Goal: Information Seeking & Learning: Understand process/instructions

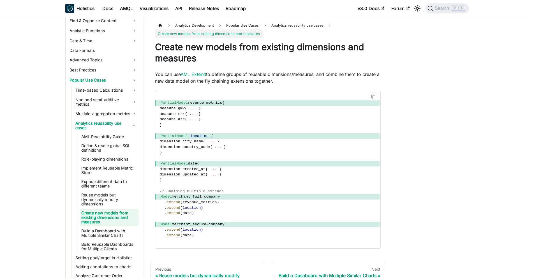
scroll to position [60, 0]
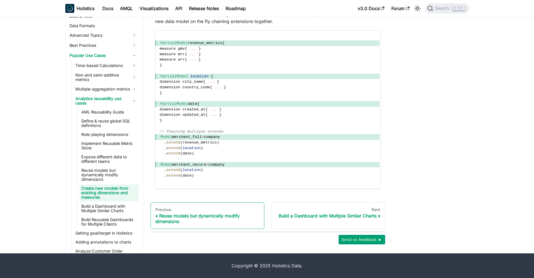
click at [185, 210] on div "Previous" at bounding box center [207, 209] width 105 height 5
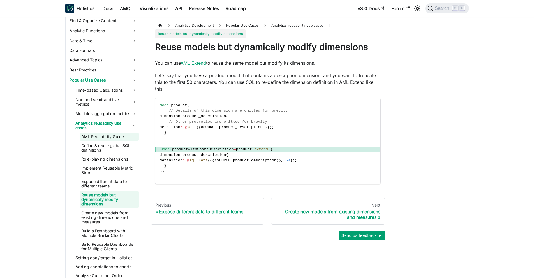
click at [111, 137] on link "AML Reusability Guide" at bounding box center [109, 137] width 59 height 8
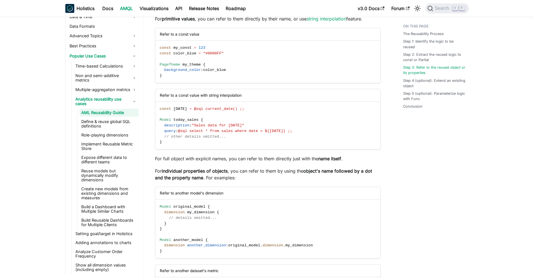
scroll to position [870, 0]
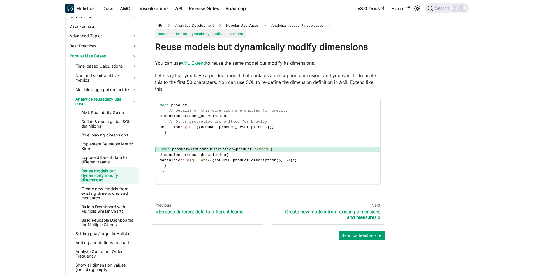
scroll to position [60, 0]
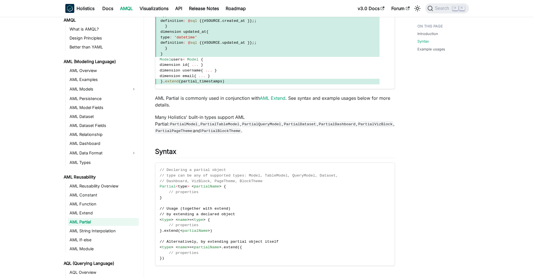
scroll to position [189, 0]
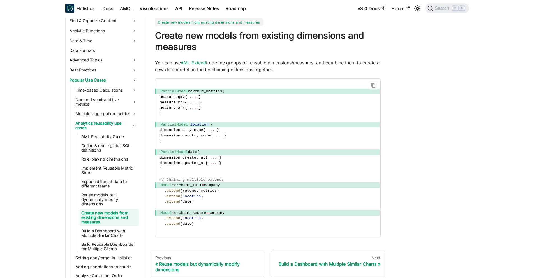
scroll to position [11, 0]
click at [189, 63] on link "AML Extend" at bounding box center [192, 63] width 25 height 6
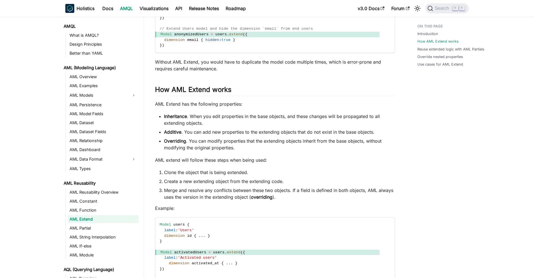
scroll to position [221, 0]
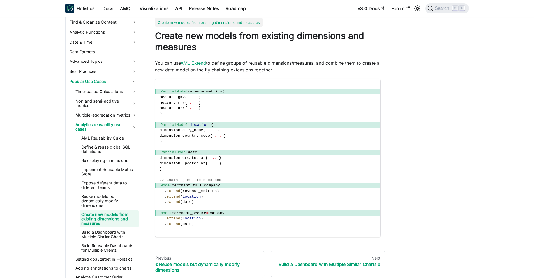
scroll to position [215, 0]
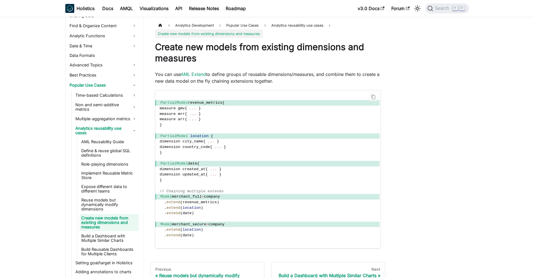
scroll to position [215, 0]
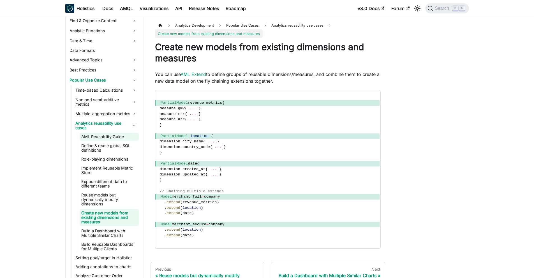
click at [101, 139] on link "AML Reusability Guide" at bounding box center [109, 137] width 59 height 8
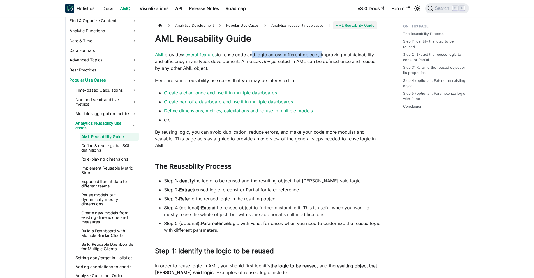
drag, startPoint x: 258, startPoint y: 55, endPoint x: 330, endPoint y: 53, distance: 72.6
click at [328, 53] on p "AML provides several features to reuse code and logic across different objects,…" at bounding box center [268, 61] width 226 height 20
click at [331, 53] on p "AML provides several features to reuse code and logic across different objects,…" at bounding box center [268, 61] width 226 height 20
drag, startPoint x: 241, startPoint y: 59, endPoint x: 329, endPoint y: 62, distance: 88.3
click at [329, 62] on p "AML provides several features to reuse code and logic across different objects,…" at bounding box center [268, 61] width 226 height 20
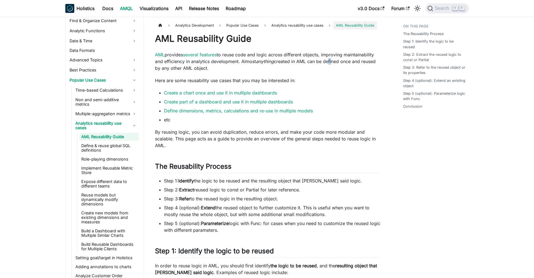
drag, startPoint x: 329, startPoint y: 62, endPoint x: 345, endPoint y: 60, distance: 15.5
click at [336, 61] on p "AML provides several features to reuse code and logic across different objects,…" at bounding box center [268, 61] width 226 height 20
drag, startPoint x: 345, startPoint y: 60, endPoint x: 374, endPoint y: 61, distance: 29.7
click at [374, 61] on p "AML provides several features to reuse code and logic across different objects,…" at bounding box center [268, 61] width 226 height 20
drag, startPoint x: 152, startPoint y: 82, endPoint x: 308, endPoint y: 77, distance: 156.2
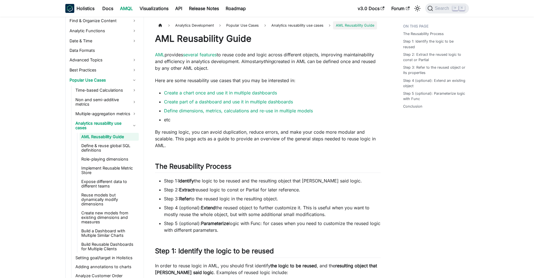
click at [291, 81] on p "Here are some reusability use cases that you may be interested in:" at bounding box center [268, 80] width 226 height 7
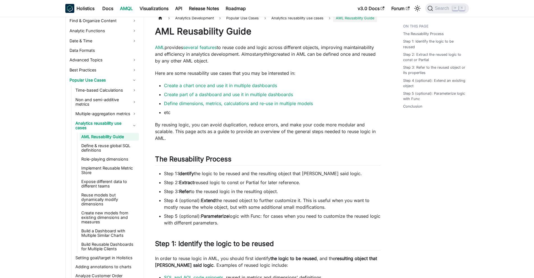
scroll to position [15, 0]
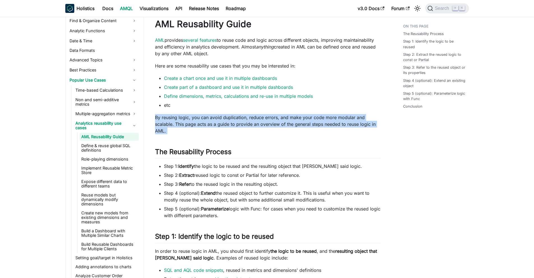
drag, startPoint x: 153, startPoint y: 114, endPoint x: 173, endPoint y: 137, distance: 30.9
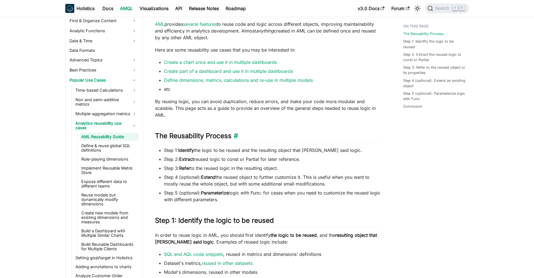
scroll to position [43, 0]
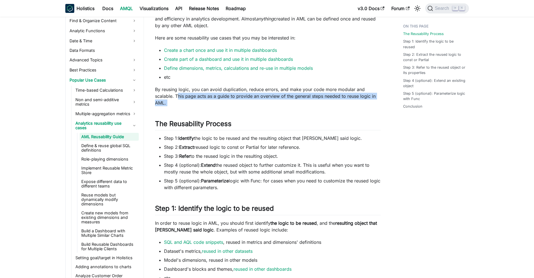
drag, startPoint x: 178, startPoint y: 97, endPoint x: 214, endPoint y: 115, distance: 40.2
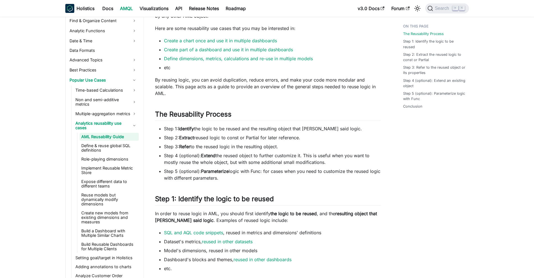
scroll to position [56, 0]
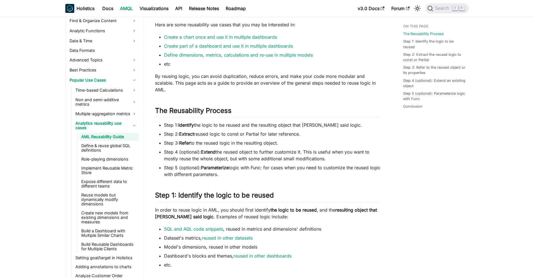
drag, startPoint x: 165, startPoint y: 126, endPoint x: 346, endPoint y: 133, distance: 181.7
click at [347, 133] on ul "Step 1: Identify the logic to be reused and the resulting object that will reus…" at bounding box center [268, 150] width 226 height 56
click at [345, 133] on li "Step 2: Extract reused logic to const or Partial for later reference." at bounding box center [272, 134] width 217 height 7
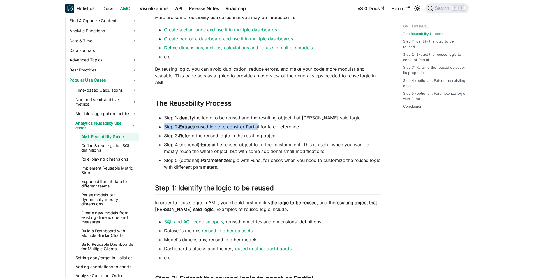
drag, startPoint x: 163, startPoint y: 126, endPoint x: 257, endPoint y: 129, distance: 94.2
click at [257, 129] on ul "Step 1: Identify the logic to be reused and the resulting object that will reus…" at bounding box center [268, 142] width 226 height 56
click at [257, 130] on li "Step 2: Extract reused logic to const or Partial for later reference." at bounding box center [272, 126] width 217 height 7
drag, startPoint x: 162, startPoint y: 137, endPoint x: 240, endPoint y: 141, distance: 78.0
click at [240, 141] on ul "Step 1: Identify the logic to be reused and the resulting object that will reus…" at bounding box center [268, 142] width 226 height 56
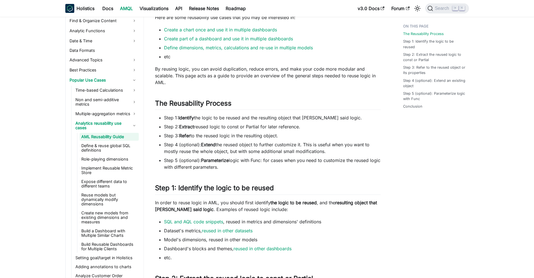
click at [240, 141] on li "Step 4 (optional): Extend the reused object to further customize it. This is us…" at bounding box center [272, 147] width 217 height 13
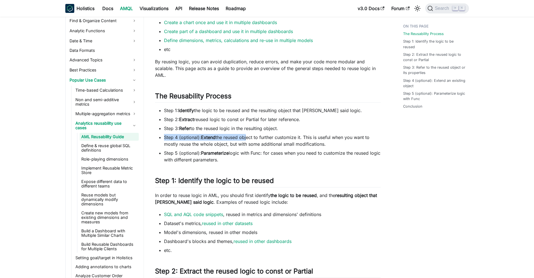
drag, startPoint x: 158, startPoint y: 136, endPoint x: 247, endPoint y: 138, distance: 88.5
click at [247, 138] on ul "Step 1: Identify the logic to be reused and the resulting object that will reus…" at bounding box center [268, 135] width 226 height 56
click at [246, 138] on li "Step 4 (optional): Extend the reused object to further customize it. This is us…" at bounding box center [272, 140] width 217 height 13
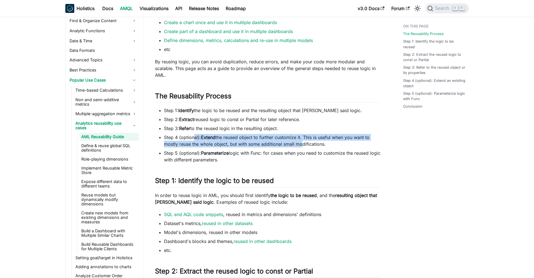
drag, startPoint x: 201, startPoint y: 138, endPoint x: 298, endPoint y: 141, distance: 97.0
click at [298, 141] on li "Step 4 (optional): Extend the reused object to further customize it. This is us…" at bounding box center [272, 140] width 217 height 13
drag, startPoint x: 338, startPoint y: 143, endPoint x: 155, endPoint y: 136, distance: 183.1
click at [155, 136] on ul "Step 1: Identify the logic to be reused and the resulting object that will reus…" at bounding box center [268, 135] width 226 height 56
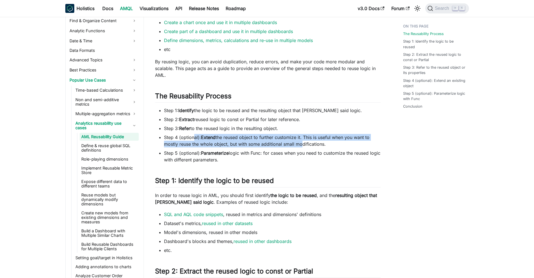
scroll to position [82, 0]
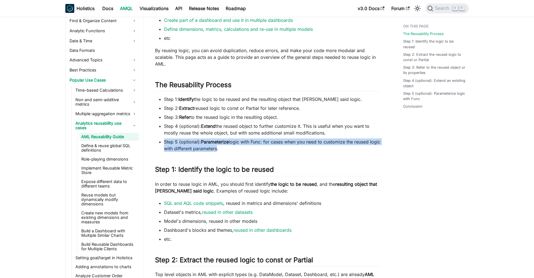
drag, startPoint x: 172, startPoint y: 139, endPoint x: 228, endPoint y: 146, distance: 55.7
click at [226, 146] on li "Step 5 (optional): Parameterize logic with Func: for cases when you need to cus…" at bounding box center [272, 144] width 217 height 13
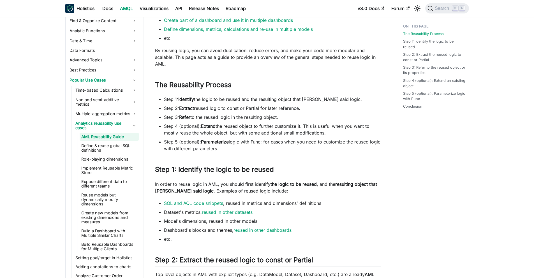
click at [229, 147] on li "Step 5 (optional): Parameterize logic with Func: for cases when you need to cus…" at bounding box center [272, 144] width 217 height 13
drag, startPoint x: 245, startPoint y: 149, endPoint x: 159, endPoint y: 140, distance: 86.5
click at [164, 140] on li "Step 5 (optional): Parameterize logic with Func: for cases when you need to cus…" at bounding box center [272, 144] width 217 height 13
click at [192, 145] on li "Step 5 (optional): Parameterize logic with Func: for cases when you need to cus…" at bounding box center [272, 144] width 217 height 13
drag, startPoint x: 202, startPoint y: 141, endPoint x: 242, endPoint y: 148, distance: 40.3
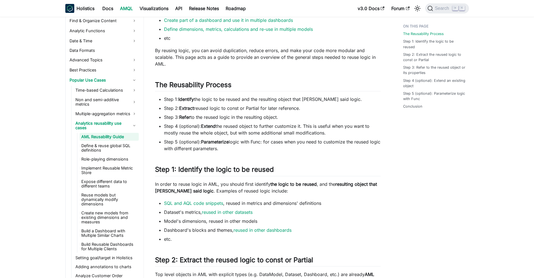
click at [242, 149] on li "Step 5 (optional): Parameterize logic with Func: for cases when you need to cus…" at bounding box center [272, 144] width 217 height 13
click at [242, 148] on li "Step 5 (optional): Parameterize logic with Func: for cases when you need to cus…" at bounding box center [272, 144] width 217 height 13
drag, startPoint x: 208, startPoint y: 147, endPoint x: 157, endPoint y: 142, distance: 50.6
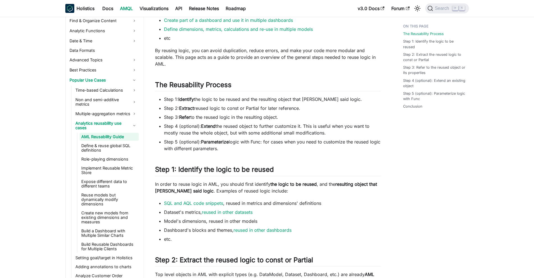
scroll to position [108, 0]
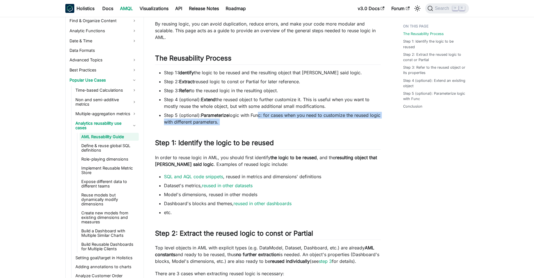
drag, startPoint x: 263, startPoint y: 116, endPoint x: 297, endPoint y: 129, distance: 37.0
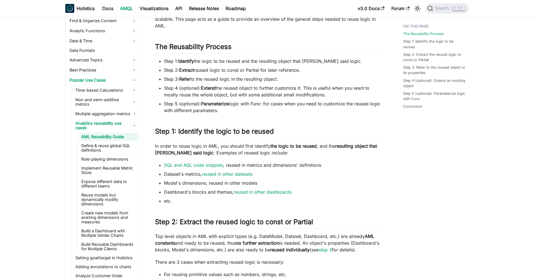
scroll to position [138, 0]
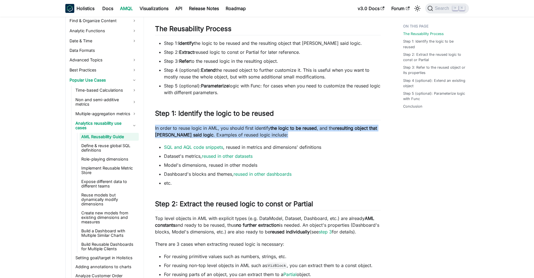
drag, startPoint x: 153, startPoint y: 126, endPoint x: 316, endPoint y: 137, distance: 163.7
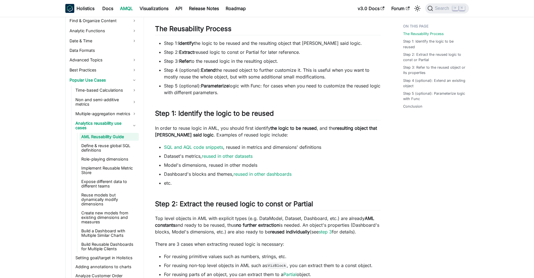
click at [305, 148] on li "SQL and AQL code snippets , reused in metrics and dimensions' definitions" at bounding box center [272, 147] width 217 height 7
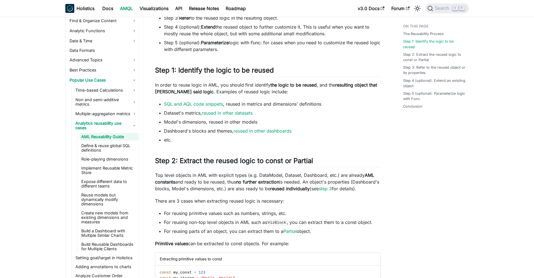
scroll to position [177, 0]
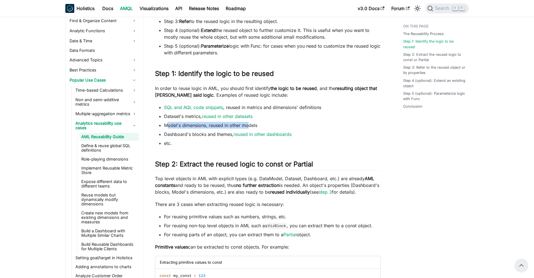
drag, startPoint x: 177, startPoint y: 125, endPoint x: 248, endPoint y: 127, distance: 71.2
click at [248, 127] on li "Model's dimensions, reused in other models" at bounding box center [272, 125] width 217 height 7
drag, startPoint x: 248, startPoint y: 127, endPoint x: 245, endPoint y: 128, distance: 2.8
click at [247, 127] on li "Model's dimensions, reused in other models" at bounding box center [272, 125] width 217 height 7
drag, startPoint x: 161, startPoint y: 133, endPoint x: 220, endPoint y: 134, distance: 59.7
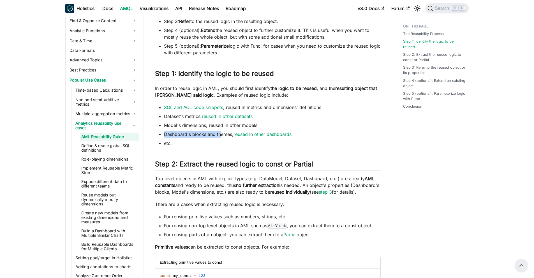
click at [220, 134] on li "Dashboard's blocks and themes, reused in other dashboards" at bounding box center [272, 134] width 217 height 7
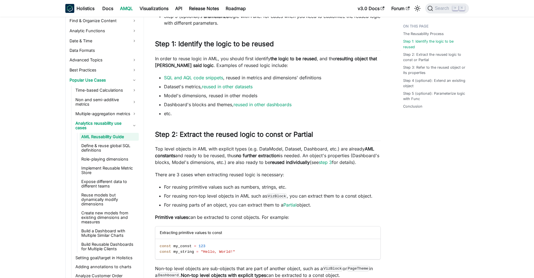
scroll to position [232, 0]
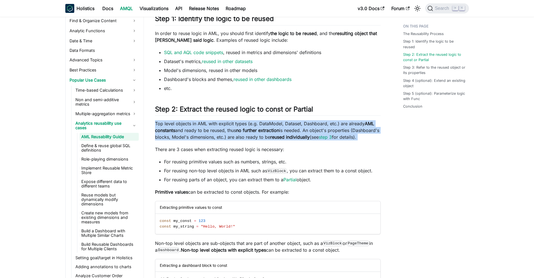
drag, startPoint x: 152, startPoint y: 124, endPoint x: 182, endPoint y: 150, distance: 39.5
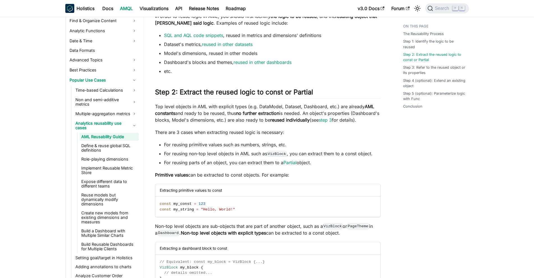
drag, startPoint x: 159, startPoint y: 114, endPoint x: 244, endPoint y: 113, distance: 85.7
click at [244, 113] on p "Top level objects in AML with explicit types (e.g. DataModel, Dataset, Dashboar…" at bounding box center [268, 113] width 226 height 20
drag, startPoint x: 222, startPoint y: 113, endPoint x: 278, endPoint y: 113, distance: 56.3
click at [278, 113] on p "Top level objects in AML with explicit types (e.g. DataModel, Dataset, Dashboar…" at bounding box center [268, 113] width 226 height 20
click at [278, 113] on strong "no further extraction" at bounding box center [257, 113] width 43 height 6
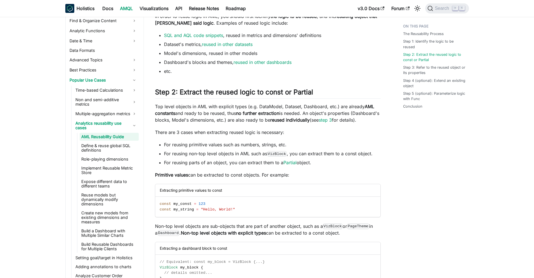
drag, startPoint x: 287, startPoint y: 108, endPoint x: 293, endPoint y: 107, distance: 5.9
click at [287, 108] on p "Top level objects in AML with explicit types (e.g. DataModel, Dataset, Dashboar…" at bounding box center [268, 113] width 226 height 20
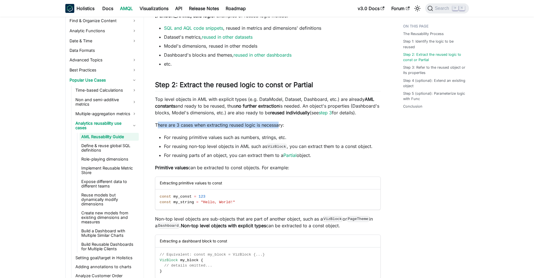
drag, startPoint x: 157, startPoint y: 130, endPoint x: 280, endPoint y: 130, distance: 122.7
click at [280, 128] on p "There are 3 cases when extracting reused logic is necessary:" at bounding box center [268, 125] width 226 height 7
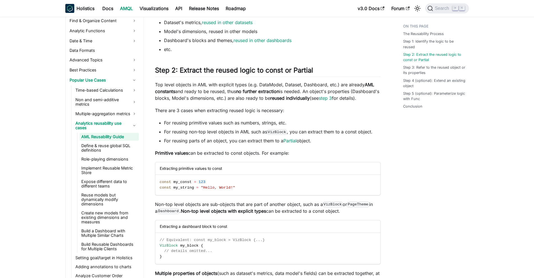
scroll to position [275, 0]
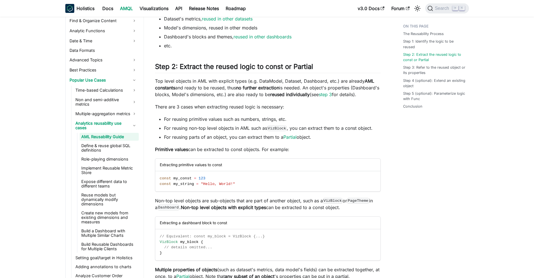
click at [198, 122] on li "For reusing primitive values such as numbers, strings, etc." at bounding box center [272, 119] width 217 height 7
click at [199, 122] on li "For reusing primitive values such as numbers, strings, etc." at bounding box center [272, 119] width 217 height 7
click at [198, 122] on li "For reusing primitive values such as numbers, strings, etc." at bounding box center [272, 119] width 217 height 7
click at [189, 131] on li "For reusing non-top level objects in AML such as VizBlock , you can extract the…" at bounding box center [272, 128] width 217 height 7
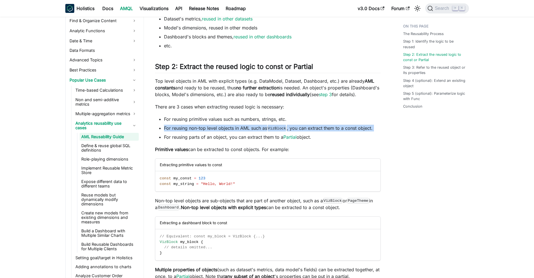
click at [189, 131] on li "For reusing non-top level objects in AML such as VizBlock , you can extract the…" at bounding box center [272, 128] width 217 height 7
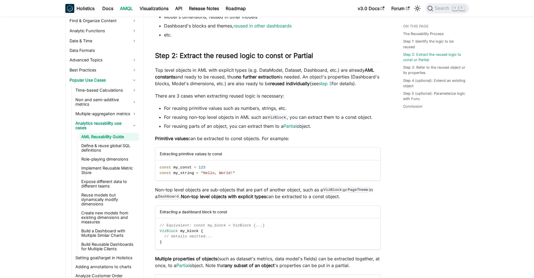
click at [263, 129] on li "For reusing parts of an object, you can extract them to a Partial object." at bounding box center [272, 126] width 217 height 7
drag, startPoint x: 161, startPoint y: 133, endPoint x: 280, endPoint y: 132, distance: 118.5
click at [280, 129] on ul "For reusing primitive values such as numbers, strings, etc. For reusing non-top…" at bounding box center [268, 117] width 226 height 25
click at [253, 129] on li "For reusing parts of an object, you can extract them to a Partial object." at bounding box center [272, 126] width 217 height 7
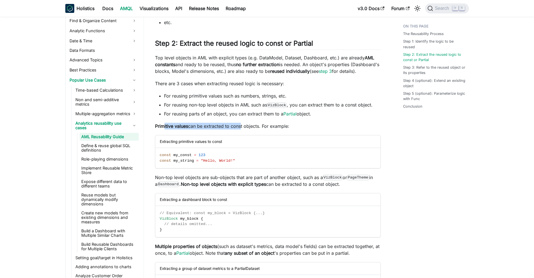
drag, startPoint x: 163, startPoint y: 133, endPoint x: 242, endPoint y: 134, distance: 79.0
click at [242, 129] on p "Primitive values can be extracted to const objects. For example:" at bounding box center [268, 126] width 226 height 7
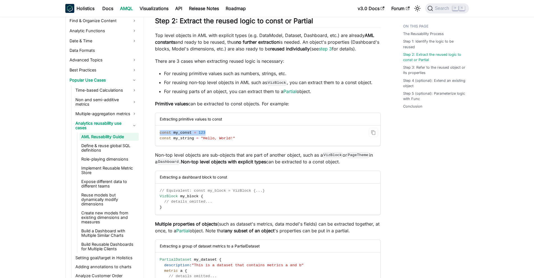
drag, startPoint x: 160, startPoint y: 138, endPoint x: 234, endPoint y: 138, distance: 74.2
click at [234, 138] on code "const my_const = 123 const my_string = "Hello, World!"" at bounding box center [267, 136] width 224 height 20
drag, startPoint x: 168, startPoint y: 143, endPoint x: 260, endPoint y: 142, distance: 91.9
click at [260, 142] on code "const my_const = 123 const my_string = "Hello, World!"" at bounding box center [267, 136] width 224 height 20
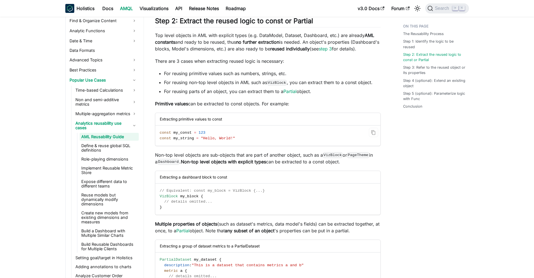
drag, startPoint x: 260, startPoint y: 142, endPoint x: 257, endPoint y: 142, distance: 3.7
click at [260, 141] on code "const my_const = 123 const my_string = "Hello, World!"" at bounding box center [267, 136] width 224 height 20
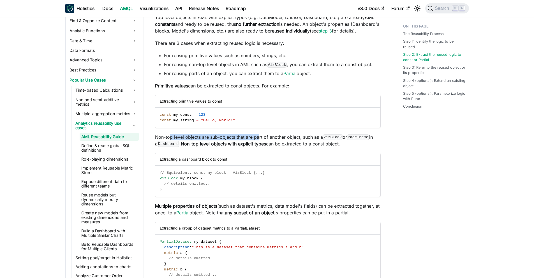
drag, startPoint x: 241, startPoint y: 141, endPoint x: 259, endPoint y: 141, distance: 18.8
click at [259, 141] on p "Non-top level objects are sub-objects that are part of another object, such as …" at bounding box center [268, 140] width 226 height 13
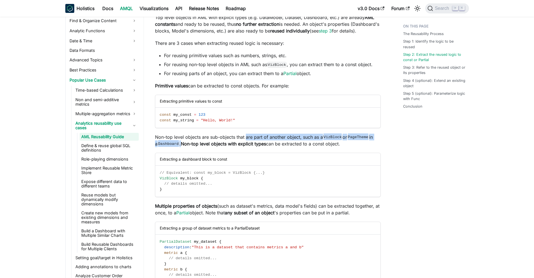
drag, startPoint x: 234, startPoint y: 145, endPoint x: 270, endPoint y: 143, distance: 36.5
click at [268, 143] on p "Non-top level objects are sub-objects that are part of another object, such as …" at bounding box center [268, 140] width 226 height 13
click at [270, 143] on p "Non-top level objects are sub-objects that are part of another object, such as …" at bounding box center [268, 140] width 226 height 13
drag, startPoint x: 189, startPoint y: 144, endPoint x: 322, endPoint y: 138, distance: 133.2
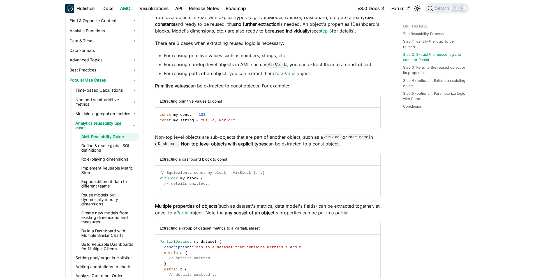
click at [219, 146] on p "Non-top level objects are sub-objects that are part of another object, such as …" at bounding box center [268, 140] width 226 height 13
drag, startPoint x: 214, startPoint y: 144, endPoint x: 293, endPoint y: 143, distance: 78.7
click at [293, 143] on p "Non-top level objects are sub-objects that are part of another object, such as …" at bounding box center [268, 140] width 226 height 13
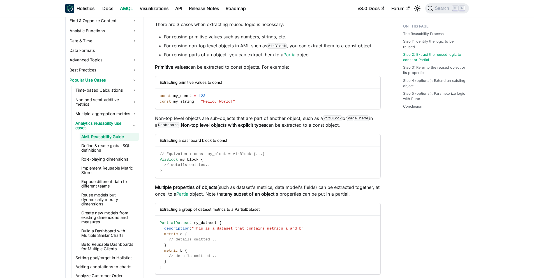
drag, startPoint x: 152, startPoint y: 126, endPoint x: 185, endPoint y: 131, distance: 33.8
click at [222, 128] on strong "Non-top level objects with explicit types" at bounding box center [223, 125] width 85 height 6
drag, startPoint x: 188, startPoint y: 131, endPoint x: 356, endPoint y: 129, distance: 167.6
click at [356, 128] on p "Non-top level objects are sub-objects that are part of another object, such as …" at bounding box center [268, 121] width 226 height 13
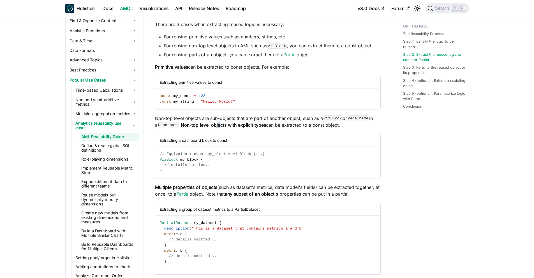
click at [356, 128] on p "Non-top level objects are sub-objects that are part of another object, such as …" at bounding box center [268, 121] width 226 height 13
click at [343, 128] on p "Non-top level objects are sub-objects that are part of another object, such as …" at bounding box center [268, 121] width 226 height 13
drag, startPoint x: 347, startPoint y: 132, endPoint x: 162, endPoint y: 126, distance: 185.0
click at [162, 126] on p "Non-top level objects are sub-objects that are part of another object, such as …" at bounding box center [268, 121] width 226 height 13
click at [300, 128] on p "Non-top level objects are sub-objects that are part of another object, such as …" at bounding box center [268, 121] width 226 height 13
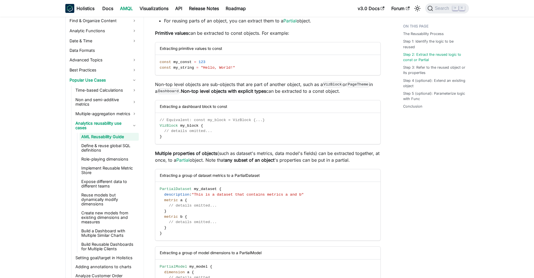
scroll to position [395, 0]
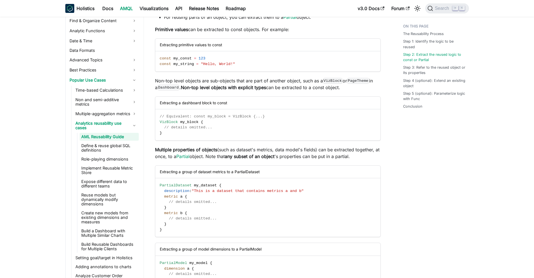
click at [302, 91] on p "Non-top level objects are sub-objects that are part of another object, such as …" at bounding box center [268, 83] width 226 height 13
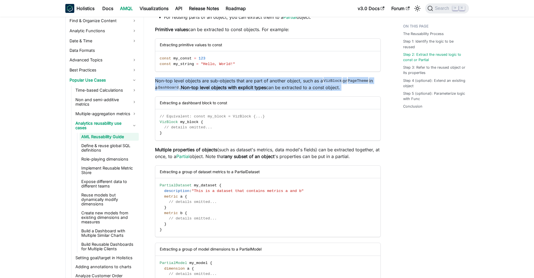
click at [302, 91] on p "Non-top level objects are sub-objects that are part of another object, such as …" at bounding box center [268, 83] width 226 height 13
click at [298, 91] on p "Non-top level objects are sub-objects that are part of another object, such as …" at bounding box center [268, 83] width 226 height 13
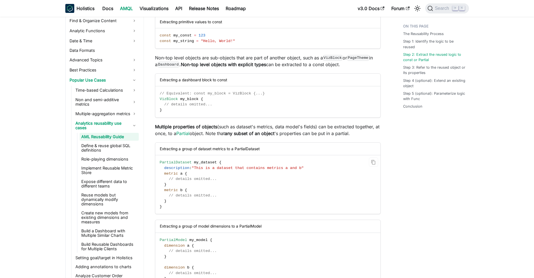
scroll to position [446, 0]
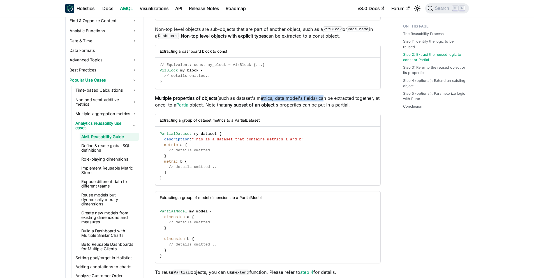
drag, startPoint x: 259, startPoint y: 104, endPoint x: 329, endPoint y: 104, distance: 69.5
click at [329, 104] on p "Multiple properties of objects (such as dataset's metrics, data model's fields)…" at bounding box center [268, 101] width 226 height 13
click at [334, 103] on p "Multiple properties of objects (such as dataset's metrics, data model's fields)…" at bounding box center [268, 101] width 226 height 13
drag, startPoint x: 355, startPoint y: 101, endPoint x: 379, endPoint y: 103, distance: 23.9
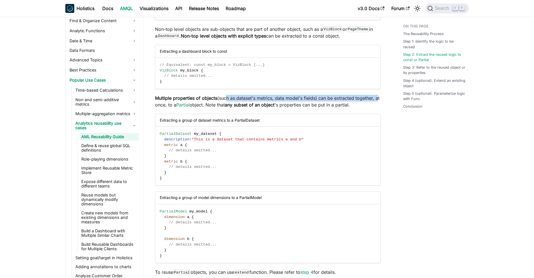
drag, startPoint x: 153, startPoint y: 111, endPoint x: 226, endPoint y: 108, distance: 73.2
click at [225, 108] on p "Multiple properties of objects (such as dataset's metrics, data model's fields)…" at bounding box center [268, 101] width 226 height 13
drag, startPoint x: 217, startPoint y: 112, endPoint x: 319, endPoint y: 108, distance: 101.8
click at [319, 108] on p "Multiple properties of objects (such as dataset's metrics, data model's fields)…" at bounding box center [268, 101] width 226 height 13
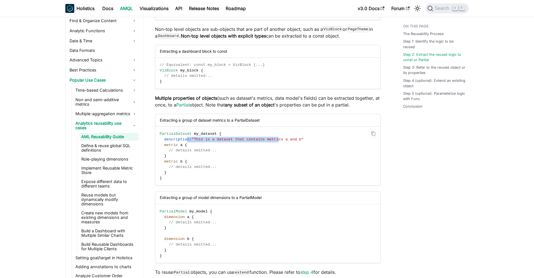
drag, startPoint x: 187, startPoint y: 145, endPoint x: 284, endPoint y: 146, distance: 97.8
click at [282, 141] on span "description : "This is a dataset that contains metrics a and b"" at bounding box center [232, 139] width 144 height 4
click at [285, 141] on span ""This is a dataset that contains metrics a and b"" at bounding box center [248, 139] width 112 height 4
drag, startPoint x: 296, startPoint y: 145, endPoint x: 319, endPoint y: 144, distance: 23.0
click at [319, 144] on code "PartialDataset my_dataset { description : "This is a dataset that contains metr…" at bounding box center [267, 156] width 224 height 59
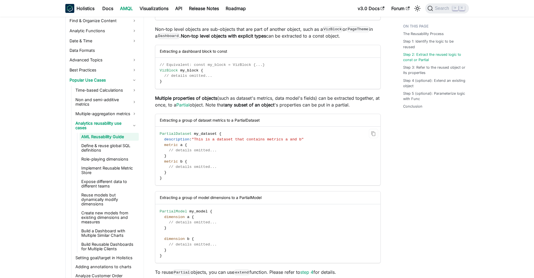
click at [217, 150] on code "PartialDataset my_dataset { description : "This is a dataset that contains metr…" at bounding box center [267, 156] width 224 height 59
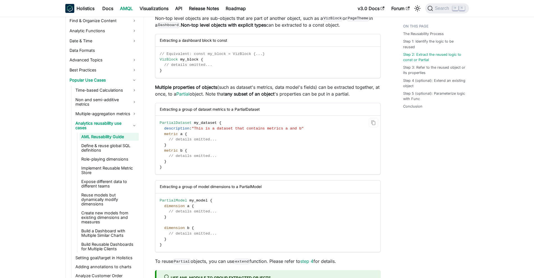
scroll to position [538, 0]
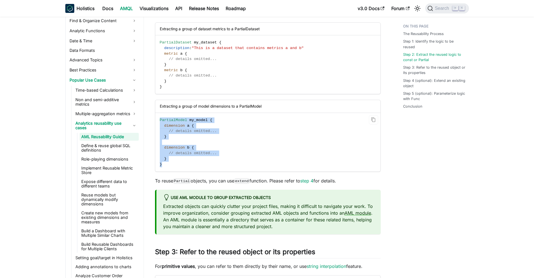
drag, startPoint x: 161, startPoint y: 129, endPoint x: 239, endPoint y: 172, distance: 88.8
click at [239, 171] on code "PartialModel my_model { dimension a { // details omitted... } dimension b { // …" at bounding box center [267, 142] width 224 height 59
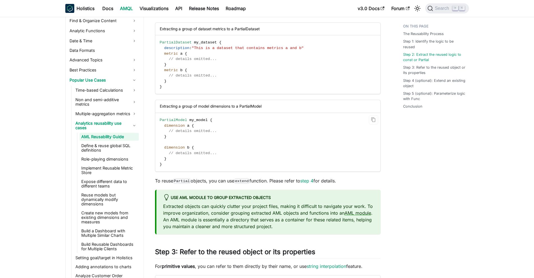
click at [238, 171] on code "PartialModel my_model { dimension a { // details omitted... } dimension b { // …" at bounding box center [267, 142] width 224 height 59
drag, startPoint x: 198, startPoint y: 113, endPoint x: 259, endPoint y: 113, distance: 60.8
click at [259, 113] on div "Extracting a group of model dimensions to a PartialModel" at bounding box center [267, 106] width 225 height 13
click at [206, 184] on p "To reuse Partial objects, you can use extend function. Please refer to step 4 f…" at bounding box center [268, 180] width 226 height 7
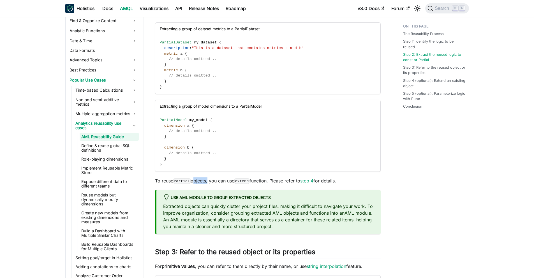
click at [206, 184] on p "To reuse Partial objects, you can use extend function. Please refer to step 4 f…" at bounding box center [268, 180] width 226 height 7
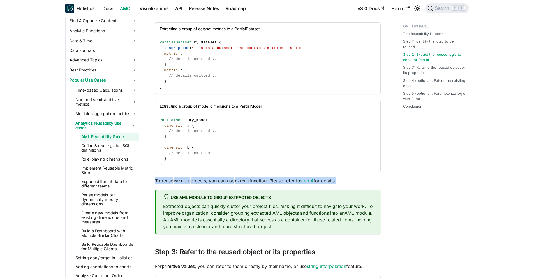
click at [206, 184] on p "To reuse Partial objects, you can use extend function. Please refer to step 4 f…" at bounding box center [268, 180] width 226 height 7
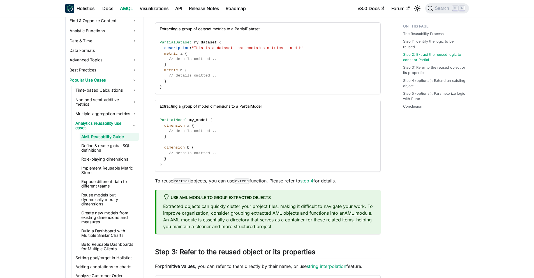
click at [207, 184] on p "To reuse Partial objects, you can use extend function. Please refer to step 4 f…" at bounding box center [268, 180] width 226 height 7
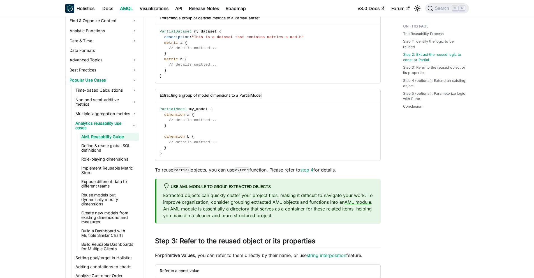
scroll to position [559, 0]
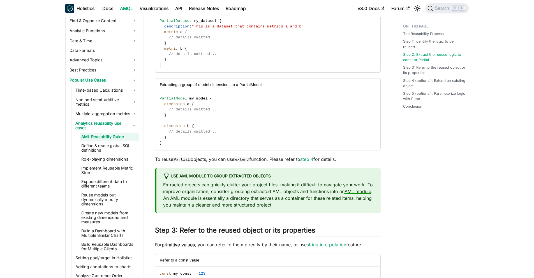
click at [237, 163] on p "To reuse Partial objects, you can use extend function. Please refer to step 4 f…" at bounding box center [268, 159] width 226 height 7
click at [280, 163] on p "To reuse Partial objects, you can use extend function. Please refer to step 4 f…" at bounding box center [268, 159] width 226 height 7
drag, startPoint x: 272, startPoint y: 165, endPoint x: 343, endPoint y: 164, distance: 70.9
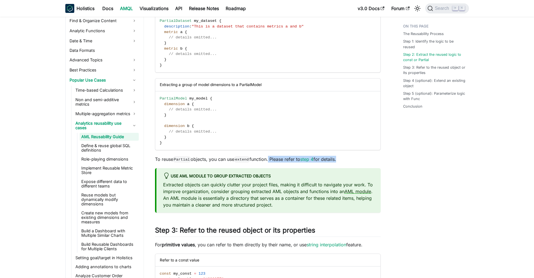
click at [343, 163] on p "To reuse Partial objects, you can use extend function. Please refer to step 4 f…" at bounding box center [268, 159] width 226 height 7
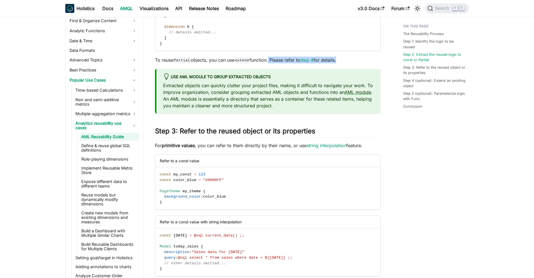
scroll to position [687, 0]
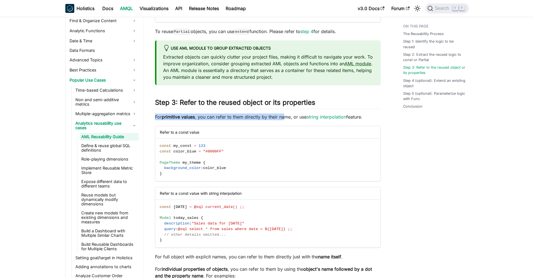
drag, startPoint x: 155, startPoint y: 125, endPoint x: 284, endPoint y: 124, distance: 128.6
click at [284, 120] on p "For primitive values , you can refer to them directly by their name, or use str…" at bounding box center [268, 116] width 226 height 7
drag, startPoint x: 292, startPoint y: 124, endPoint x: 376, endPoint y: 120, distance: 84.1
click at [376, 120] on p "For primitive values , you can refer to them directly by their name, or use str…" at bounding box center [268, 116] width 226 height 7
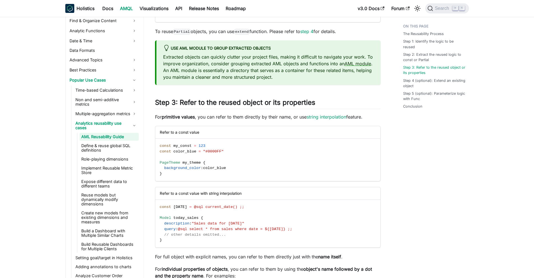
click at [377, 120] on p "For primitive values , you can refer to them directly by their name, or use str…" at bounding box center [268, 116] width 226 height 7
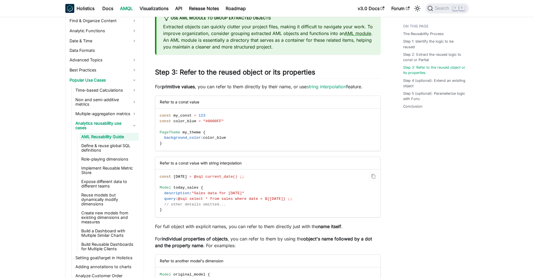
click at [239, 201] on span "@sql select * from sales where date = ${today} ;;" at bounding box center [235, 199] width 114 height 4
click at [240, 201] on span "@sql select * from sales where date = ${today} ;;" at bounding box center [235, 199] width 114 height 4
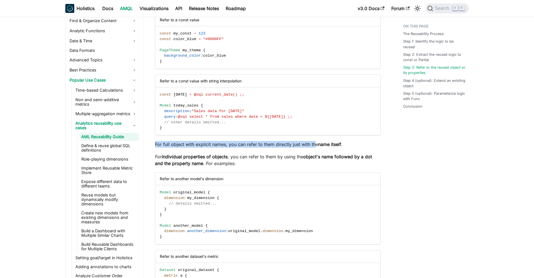
drag, startPoint x: 150, startPoint y: 150, endPoint x: 317, endPoint y: 148, distance: 166.4
click at [316, 149] on article "Analytics Development Popular Use Cases Analytics reusability use cases AML Reu…" at bounding box center [267, 102] width 235 height 1761
click at [317, 148] on p "For full object with explicit names, you can refer to them directly just with t…" at bounding box center [268, 144] width 226 height 7
drag, startPoint x: 227, startPoint y: 154, endPoint x: 330, endPoint y: 147, distance: 103.3
click at [330, 147] on p "For full object with explicit names, you can refer to them directly just with t…" at bounding box center [268, 144] width 226 height 7
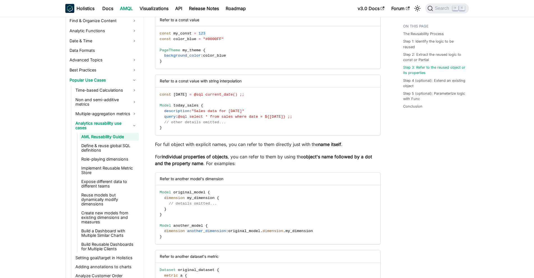
click at [330, 147] on div "AML Reusability Guide AML provides several features to reuse code and logic acr…" at bounding box center [268, 109] width 226 height 1750
click at [174, 148] on p "For full object with explicit names, you can refer to them directly just with t…" at bounding box center [268, 144] width 226 height 7
click at [175, 148] on p "For full object with explicit names, you can refer to them directly just with t…" at bounding box center [268, 144] width 226 height 7
click at [285, 148] on p "For full object with explicit names, you can refer to them directly just with t…" at bounding box center [268, 144] width 226 height 7
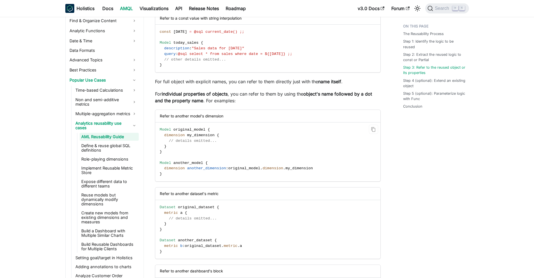
scroll to position [902, 0]
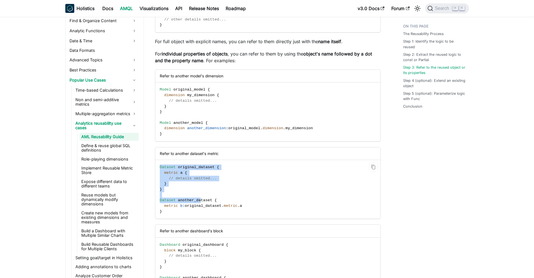
drag, startPoint x: 162, startPoint y: 173, endPoint x: 200, endPoint y: 207, distance: 51.4
click at [200, 207] on code "Dataset original_dataset { metric a { // details omitted... } } Dataset another…" at bounding box center [267, 189] width 224 height 59
click at [206, 208] on span "original_dataset" at bounding box center [203, 206] width 37 height 4
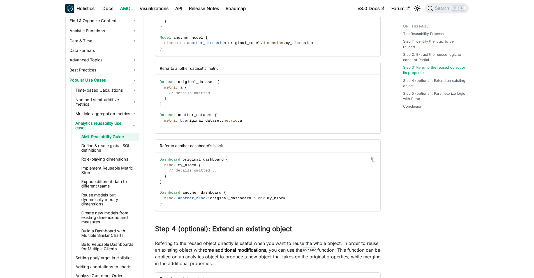
scroll to position [1018, 0]
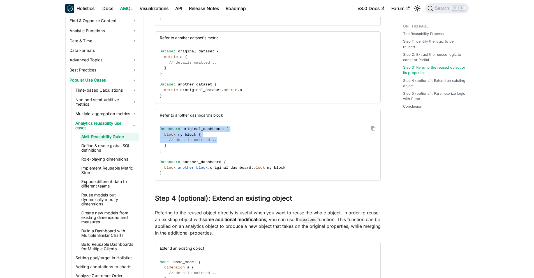
drag, startPoint x: 159, startPoint y: 135, endPoint x: 221, endPoint y: 145, distance: 62.5
click at [221, 145] on code "Dashboard original_dashboard { block my_block { // details omitted... } } Dashb…" at bounding box center [267, 151] width 224 height 59
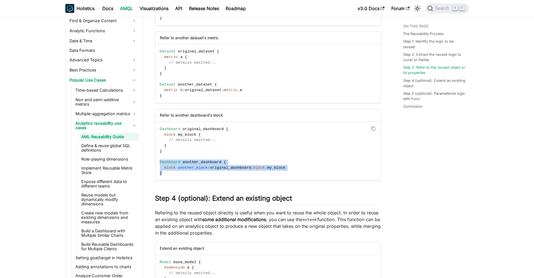
drag, startPoint x: 163, startPoint y: 168, endPoint x: 310, endPoint y: 182, distance: 148.1
click at [310, 180] on code "Dashboard original_dashboard { block my_block { // details omitted... } } Dashb…" at bounding box center [267, 151] width 224 height 59
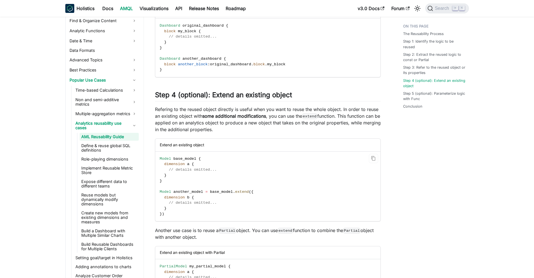
scroll to position [1150, 0]
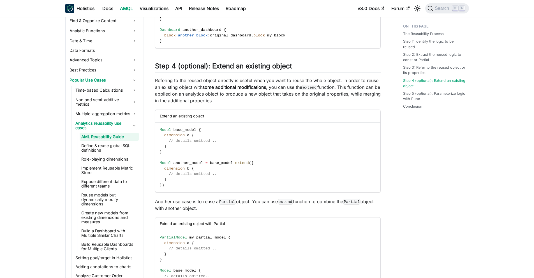
drag, startPoint x: 152, startPoint y: 84, endPoint x: 266, endPoint y: 110, distance: 116.3
drag, startPoint x: 266, startPoint y: 110, endPoint x: 250, endPoint y: 106, distance: 15.5
click at [265, 104] on p "Refering to the reused object directly is useful when you want to reuse the who…" at bounding box center [268, 90] width 226 height 27
drag, startPoint x: 235, startPoint y: 106, endPoint x: 176, endPoint y: 89, distance: 61.1
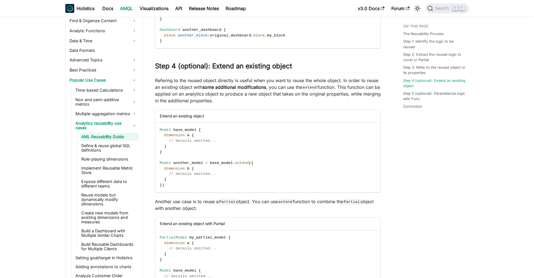
click at [176, 89] on p "Refering to the reused object directly is useful when you want to reuse the who…" at bounding box center [268, 90] width 226 height 27
drag, startPoint x: 173, startPoint y: 86, endPoint x: 214, endPoint y: 85, distance: 40.9
click at [214, 85] on p "Refering to the reused object directly is useful when you want to reuse the who…" at bounding box center [268, 90] width 226 height 27
drag, startPoint x: 199, startPoint y: 87, endPoint x: 312, endPoint y: 83, distance: 113.3
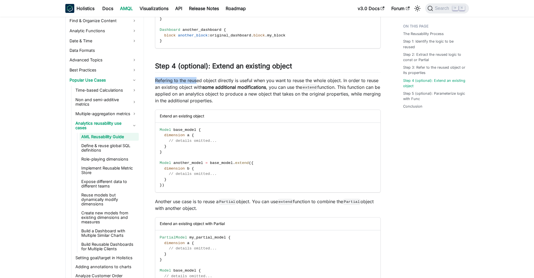
click at [312, 83] on p "Refering to the reused object directly is useful when you want to reuse the who…" at bounding box center [268, 90] width 226 height 27
drag, startPoint x: 295, startPoint y: 87, endPoint x: 280, endPoint y: 89, distance: 14.7
click at [290, 88] on p "Refering to the reused object directly is useful when you want to reuse the who…" at bounding box center [268, 90] width 226 height 27
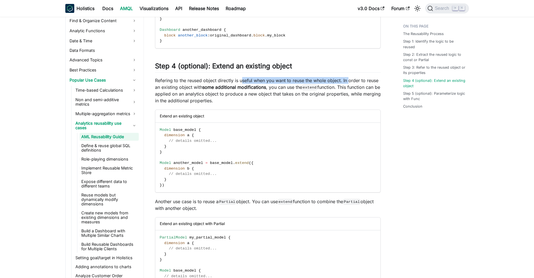
drag, startPoint x: 242, startPoint y: 89, endPoint x: 349, endPoint y: 87, distance: 107.6
click at [349, 87] on p "Refering to the reused object directly is useful when you want to reuse the who…" at bounding box center [268, 90] width 226 height 27
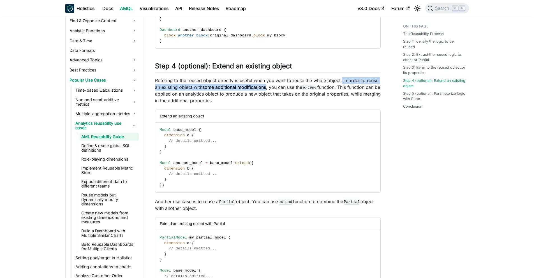
drag, startPoint x: 342, startPoint y: 87, endPoint x: 266, endPoint y: 93, distance: 76.7
click at [266, 93] on p "Refering to the reused object directly is useful when you want to reuse the who…" at bounding box center [268, 90] width 226 height 27
click at [278, 90] on p "Refering to the reused object directly is useful when you want to reuse the who…" at bounding box center [268, 90] width 226 height 27
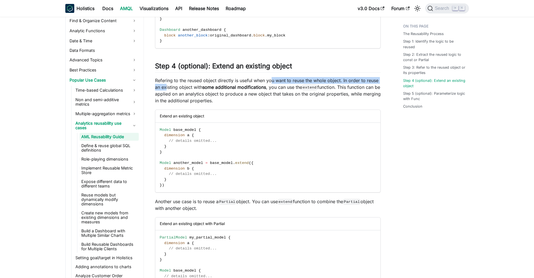
drag, startPoint x: 178, startPoint y: 92, endPoint x: 294, endPoint y: 90, distance: 116.0
click at [271, 89] on p "Refering to the reused object directly is useful when you want to reuse the who…" at bounding box center [268, 90] width 226 height 27
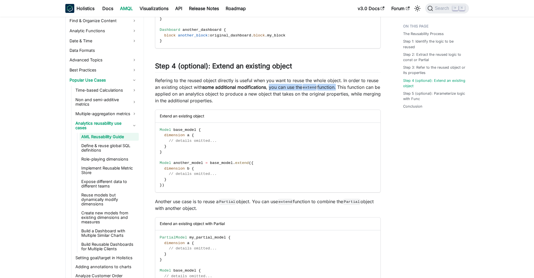
drag, startPoint x: 269, startPoint y: 96, endPoint x: 337, endPoint y: 95, distance: 68.1
click at [337, 95] on p "Refering to the reused object directly is useful when you want to reuse the who…" at bounding box center [268, 90] width 226 height 27
click at [230, 104] on p "Refering to the reused object directly is useful when you want to reuse the who…" at bounding box center [268, 90] width 226 height 27
drag, startPoint x: 161, startPoint y: 104, endPoint x: 243, endPoint y: 110, distance: 82.9
click at [243, 104] on p "Refering to the reused object directly is useful when you want to reuse the who…" at bounding box center [268, 90] width 226 height 27
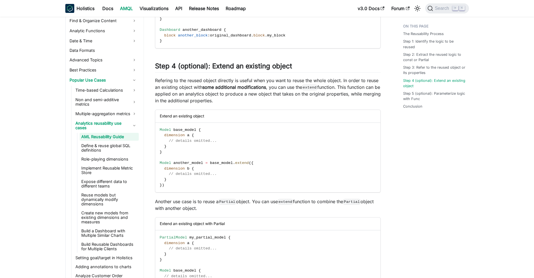
click at [243, 104] on p "Refering to the reused object directly is useful when you want to reuse the who…" at bounding box center [268, 90] width 226 height 27
drag, startPoint x: 243, startPoint y: 107, endPoint x: 154, endPoint y: 88, distance: 91.4
click at [167, 97] on p "Refering to the reused object directly is useful when you want to reuse the who…" at bounding box center [268, 90] width 226 height 27
drag, startPoint x: 176, startPoint y: 101, endPoint x: 216, endPoint y: 102, distance: 40.4
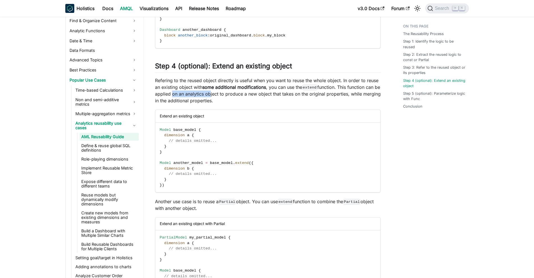
click at [215, 102] on p "Refering to the reused object directly is useful when you want to reuse the who…" at bounding box center [268, 90] width 226 height 27
drag, startPoint x: 216, startPoint y: 102, endPoint x: 227, endPoint y: 102, distance: 10.9
click at [217, 102] on p "Refering to the reused object directly is useful when you want to reuse the who…" at bounding box center [268, 90] width 226 height 27
drag, startPoint x: 252, startPoint y: 101, endPoint x: 317, endPoint y: 103, distance: 64.7
click at [305, 103] on p "Refering to the reused object directly is useful when you want to reuse the who…" at bounding box center [268, 90] width 226 height 27
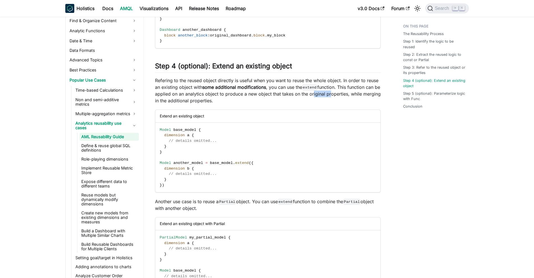
drag, startPoint x: 329, startPoint y: 102, endPoint x: 349, endPoint y: 103, distance: 19.9
click at [335, 103] on p "Refering to the reused object directly is useful when you want to reuse the who…" at bounding box center [268, 90] width 226 height 27
drag, startPoint x: 350, startPoint y: 103, endPoint x: 382, endPoint y: 103, distance: 32.8
click at [366, 102] on p "Refering to the reused object directly is useful when you want to reuse the who…" at bounding box center [268, 90] width 226 height 27
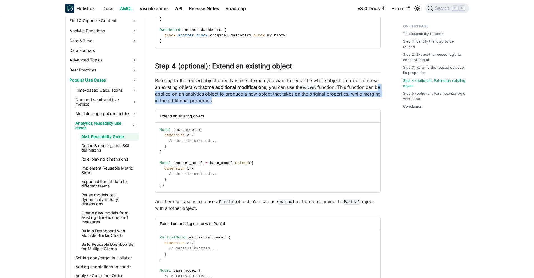
drag, startPoint x: 155, startPoint y: 99, endPoint x: 228, endPoint y: 110, distance: 74.0
click at [228, 104] on p "Refering to the reused object directly is useful when you want to reuse the who…" at bounding box center [268, 90] width 226 height 27
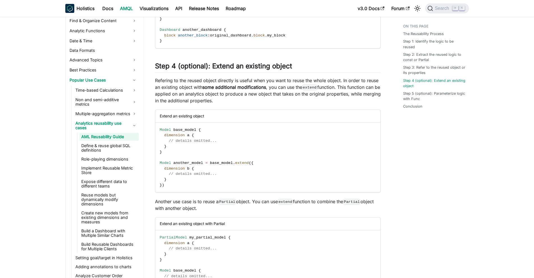
click at [231, 104] on p "Refering to the reused object directly is useful when you want to reuse the who…" at bounding box center [268, 90] width 226 height 27
drag, startPoint x: 237, startPoint y: 110, endPoint x: 167, endPoint y: 98, distance: 71.0
click at [167, 98] on p "Refering to the reused object directly is useful when you want to reuse the who…" at bounding box center [268, 90] width 226 height 27
click at [181, 103] on p "Refering to the reused object directly is useful when you want to reuse the who…" at bounding box center [268, 90] width 226 height 27
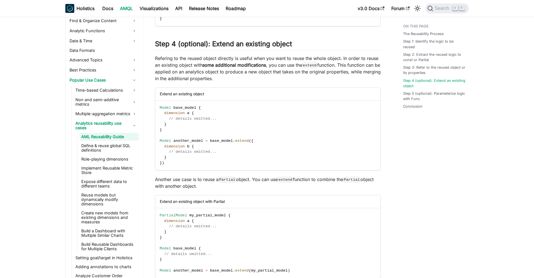
scroll to position [1200, 0]
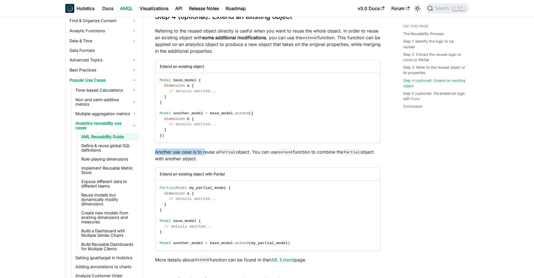
drag, startPoint x: 156, startPoint y: 159, endPoint x: 204, endPoint y: 161, distance: 48.2
click at [204, 161] on p "Another use case is to reuse a Partial object. You can use extend function to c…" at bounding box center [268, 154] width 226 height 13
drag, startPoint x: 204, startPoint y: 161, endPoint x: 209, endPoint y: 166, distance: 7.1
click at [205, 161] on p "Another use case is to reuse a Partial object. You can use extend function to c…" at bounding box center [268, 154] width 226 height 13
drag, startPoint x: 213, startPoint y: 168, endPoint x: 155, endPoint y: 150, distance: 60.7
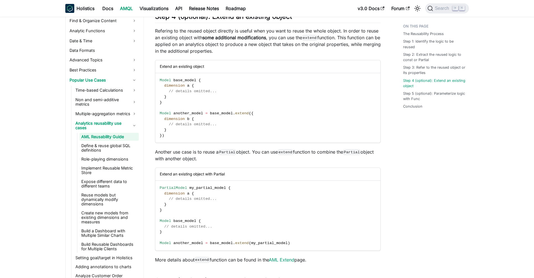
click at [168, 160] on p "Another use case is to reuse a Partial object. You can use extend function to c…" at bounding box center [268, 154] width 226 height 13
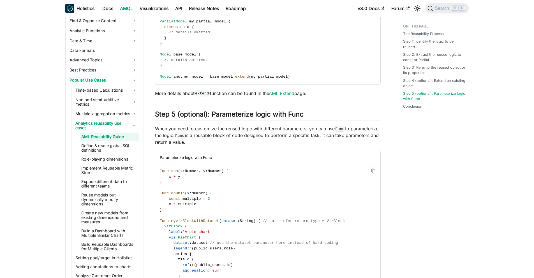
scroll to position [1401, 0]
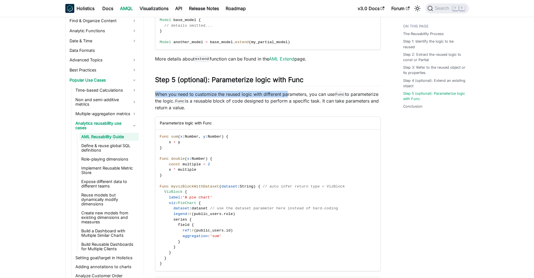
drag, startPoint x: 149, startPoint y: 102, endPoint x: 288, endPoint y: 100, distance: 139.0
drag, startPoint x: 288, startPoint y: 100, endPoint x: 273, endPoint y: 99, distance: 14.9
click at [288, 100] on p "When you need to customize the reused logic with different parameters, you can …" at bounding box center [268, 101] width 226 height 20
drag, startPoint x: 250, startPoint y: 99, endPoint x: 303, endPoint y: 101, distance: 53.8
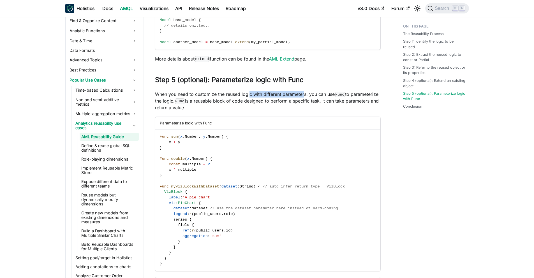
click at [303, 101] on p "When you need to customize the reused logic with different parameters, you can …" at bounding box center [268, 101] width 226 height 20
click at [304, 101] on p "When you need to customize the reused logic with different parameters, you can …" at bounding box center [268, 101] width 226 height 20
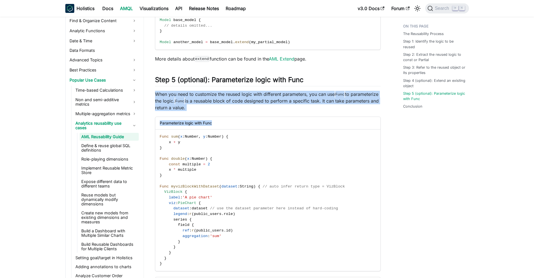
drag, startPoint x: 151, startPoint y: 101, endPoint x: 226, endPoint y: 114, distance: 76.5
click at [225, 111] on p "When you need to customize the reused logic with different parameters, you can …" at bounding box center [268, 101] width 226 height 20
drag, startPoint x: 182, startPoint y: 107, endPoint x: 165, endPoint y: 100, distance: 18.6
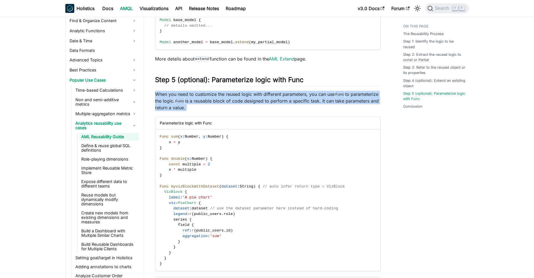
click at [185, 104] on code "Func" at bounding box center [180, 101] width 11 height 6
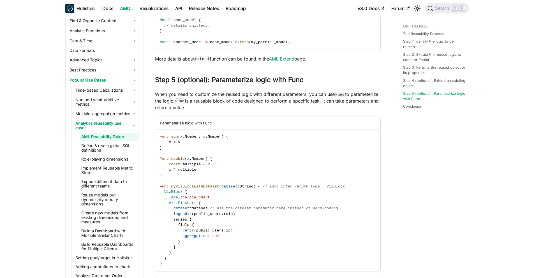
scroll to position [1436, 0]
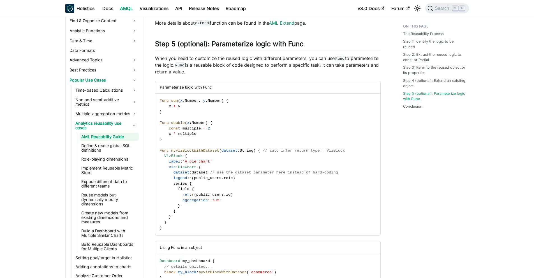
drag, startPoint x: 151, startPoint y: 78, endPoint x: 250, endPoint y: 76, distance: 98.9
click at [250, 75] on p "When you need to customize the reused logic with different parameters, you can …" at bounding box center [268, 65] width 226 height 20
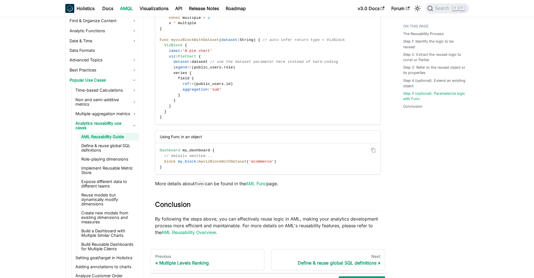
scroll to position [1587, 0]
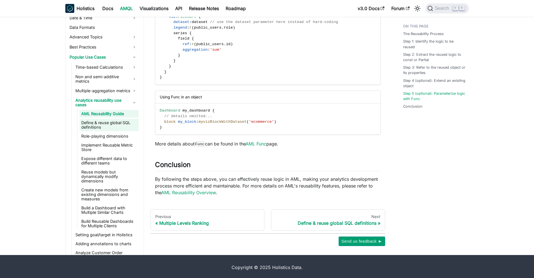
click at [110, 129] on link "Define & reuse global SQL definitions" at bounding box center [109, 125] width 59 height 12
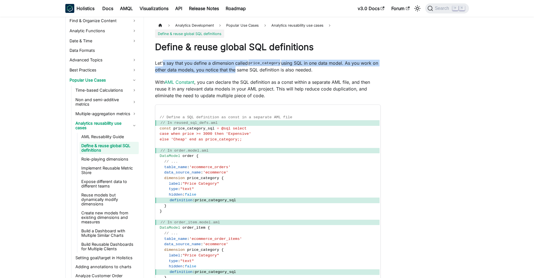
drag, startPoint x: 167, startPoint y: 63, endPoint x: 233, endPoint y: 67, distance: 65.7
click at [233, 67] on p "Let's say that you define a dimension called price_category using SQL in one da…" at bounding box center [268, 66] width 226 height 13
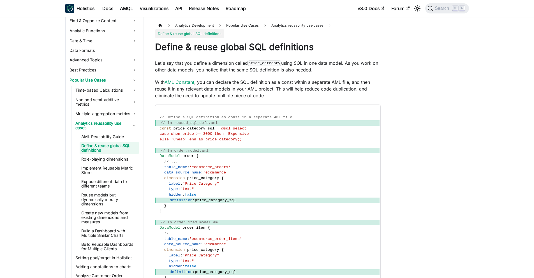
click at [233, 67] on p "Let's say that you define a dimension called price_category using SQL in one da…" at bounding box center [268, 66] width 226 height 13
drag, startPoint x: 156, startPoint y: 70, endPoint x: 274, endPoint y: 71, distance: 117.4
click at [274, 71] on p "Let's say that you define a dimension called price_category using SQL in one da…" at bounding box center [268, 66] width 226 height 13
drag, startPoint x: 226, startPoint y: 70, endPoint x: 345, endPoint y: 71, distance: 119.9
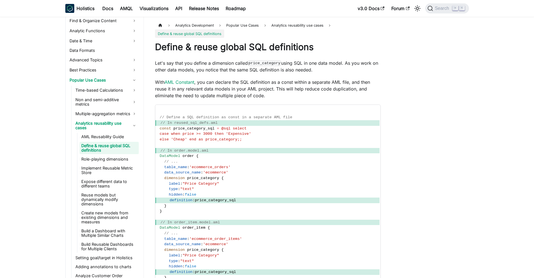
click at [345, 71] on p "Let's say that you define a dimension called price_category using SQL in one da…" at bounding box center [268, 66] width 226 height 13
drag, startPoint x: 155, startPoint y: 81, endPoint x: 279, endPoint y: 82, distance: 123.3
click at [279, 82] on p "With AML Constant , you can declare the SQL definition as a const within a sepa…" at bounding box center [268, 89] width 226 height 20
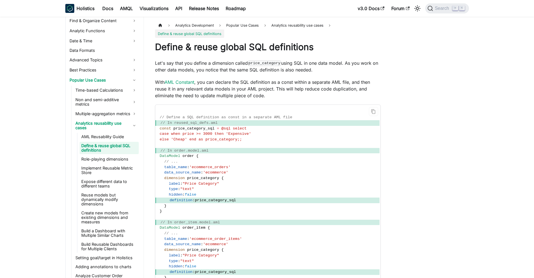
scroll to position [7, 0]
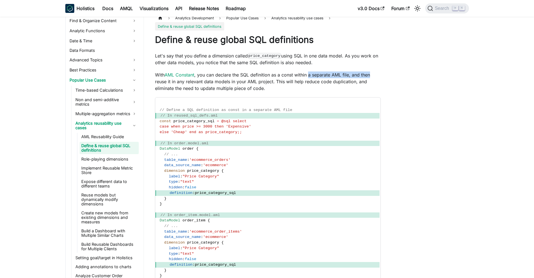
drag, startPoint x: 310, startPoint y: 75, endPoint x: 374, endPoint y: 72, distance: 64.5
click at [374, 72] on p "With AML Constant , you can declare the SQL definition as a const within a sepa…" at bounding box center [268, 81] width 226 height 20
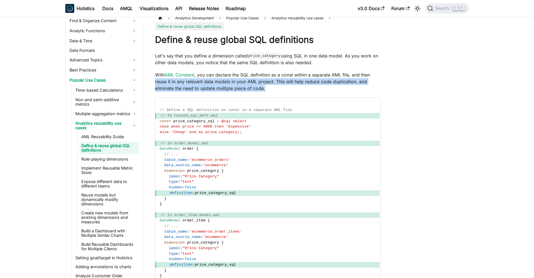
drag, startPoint x: 154, startPoint y: 81, endPoint x: 279, endPoint y: 85, distance: 125.6
click at [279, 85] on article "Analytics Development Popular Use Cases Analytics reusability use cases Define …" at bounding box center [267, 148] width 235 height 269
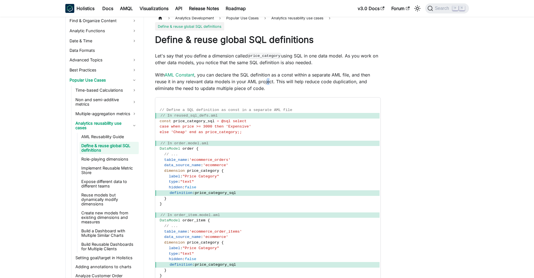
drag, startPoint x: 269, startPoint y: 83, endPoint x: 266, endPoint y: 85, distance: 2.9
click at [266, 84] on p "With AML Constant , you can declare the SQL definition as a const within a sepa…" at bounding box center [268, 81] width 226 height 20
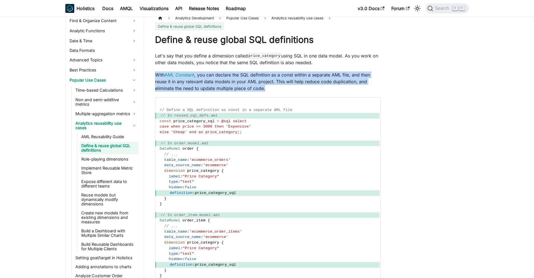
drag, startPoint x: 268, startPoint y: 89, endPoint x: 150, endPoint y: 72, distance: 119.9
click at [150, 72] on div "Analytics Development Popular Use Cases Analytics reusability use cases Define …" at bounding box center [268, 173] width 248 height 319
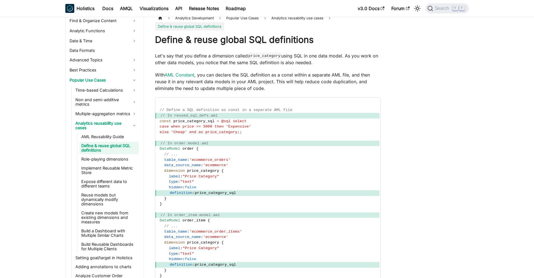
click at [173, 84] on p "With AML Constant , you can declare the SQL definition as a const within a sepa…" at bounding box center [268, 81] width 226 height 20
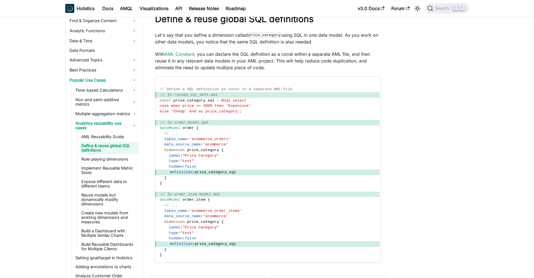
scroll to position [45, 0]
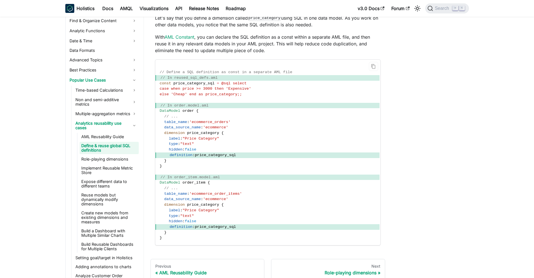
drag, startPoint x: 180, startPoint y: 86, endPoint x: 287, endPoint y: 81, distance: 106.9
click at [287, 81] on code "// Define a SQL definition as const in a separate AML file // In reused_sql_def…" at bounding box center [267, 153] width 224 height 186
click at [252, 93] on code "// Define a SQL definition as const in a separate AML file // In reused_sql_def…" at bounding box center [267, 153] width 224 height 186
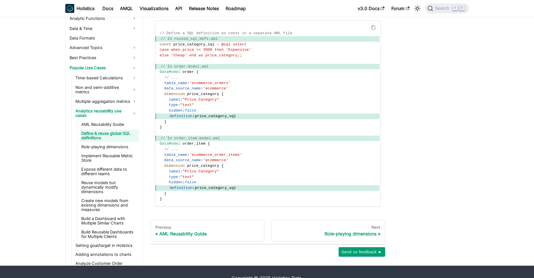
scroll to position [96, 0]
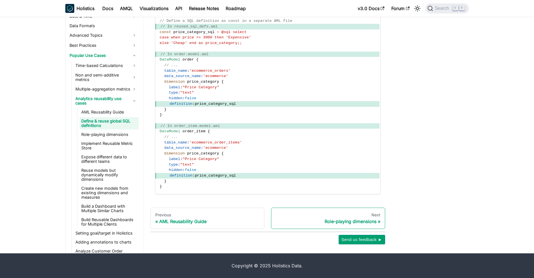
click at [319, 217] on div "Next" at bounding box center [328, 214] width 105 height 5
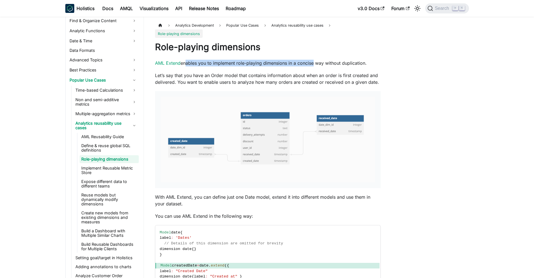
drag, startPoint x: 184, startPoint y: 54, endPoint x: 312, endPoint y: 54, distance: 128.0
click at [312, 60] on p "AML Extend enables you to implement role-playing dimensions in a concise way wi…" at bounding box center [268, 63] width 226 height 7
click at [332, 60] on p "AML Extend enables you to implement role-playing dimensions in a concise way wi…" at bounding box center [268, 63] width 226 height 7
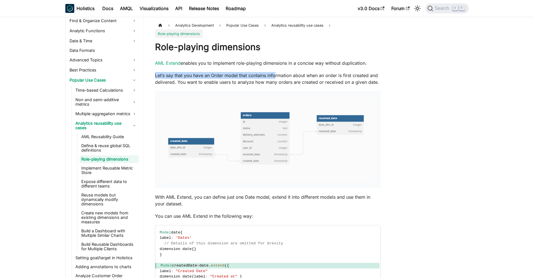
drag, startPoint x: 155, startPoint y: 68, endPoint x: 275, endPoint y: 65, distance: 119.9
click at [275, 72] on p "Let’s say that you have an Order model that contains information about when an …" at bounding box center [268, 78] width 226 height 13
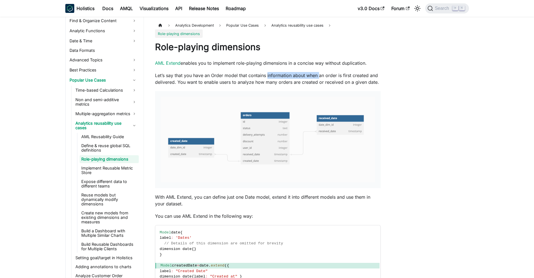
drag, startPoint x: 275, startPoint y: 65, endPoint x: 317, endPoint y: 65, distance: 41.5
click at [317, 72] on p "Let’s say that you have an Order model that contains information about when an …" at bounding box center [268, 78] width 226 height 13
drag, startPoint x: 176, startPoint y: 73, endPoint x: 267, endPoint y: 73, distance: 91.6
click at [267, 73] on p "Let’s say that you have an Order model that contains information about when an …" at bounding box center [268, 78] width 226 height 13
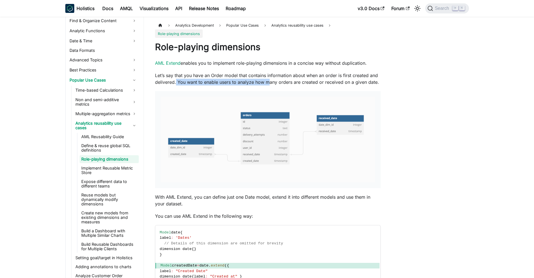
click at [267, 73] on p "Let’s say that you have an Order model that contains information about when an …" at bounding box center [268, 78] width 226 height 13
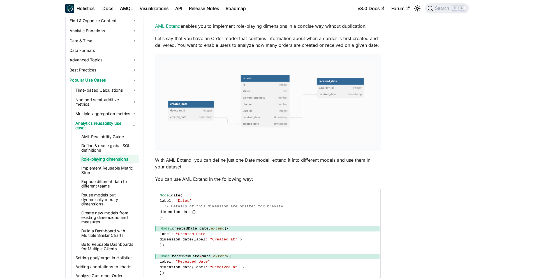
scroll to position [47, 0]
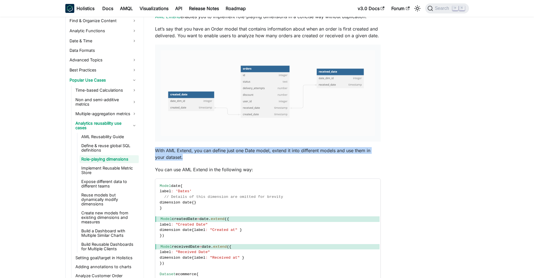
drag, startPoint x: 154, startPoint y: 141, endPoint x: 193, endPoint y: 149, distance: 40.1
click at [193, 150] on article "Analytics Development Popular Use Cases Analytics reusability use cases Role-pl…" at bounding box center [267, 246] width 235 height 542
click at [193, 149] on p "With AML Extend, you can define just one Date model, extend it into different m…" at bounding box center [268, 153] width 226 height 13
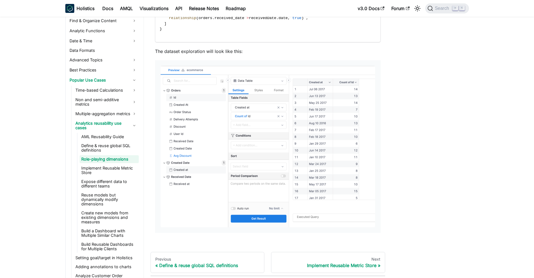
scroll to position [361, 0]
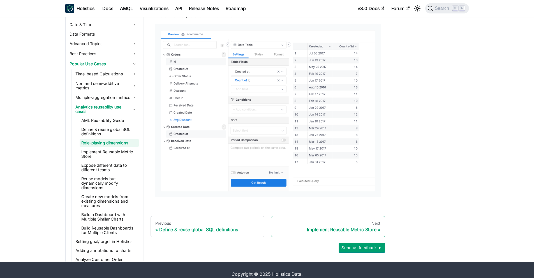
click at [316, 227] on div "Implement Reusable Metric Store" at bounding box center [328, 230] width 105 height 6
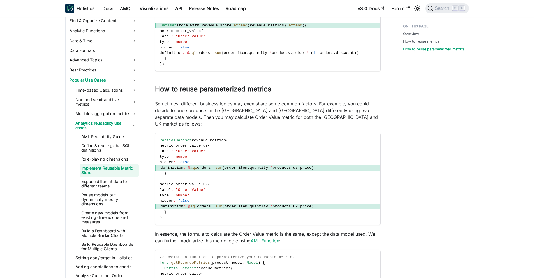
scroll to position [336, 0]
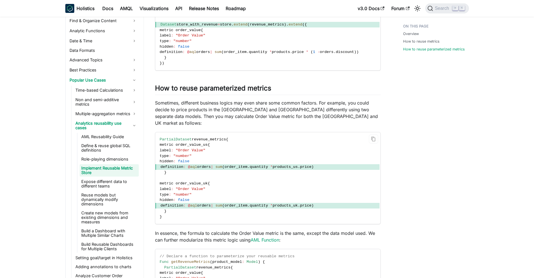
click at [200, 143] on span "metric order_value_us" at bounding box center [184, 145] width 48 height 4
click at [199, 143] on span "metric order_value_us" at bounding box center [184, 145] width 48 height 4
click at [195, 182] on span "metric order_value_uk" at bounding box center [184, 183] width 48 height 4
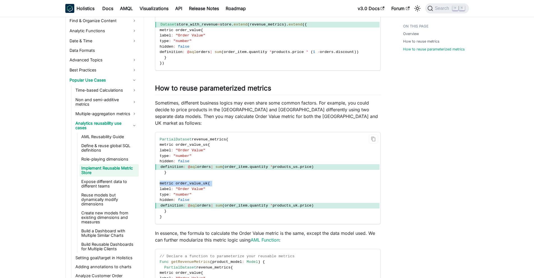
click at [195, 182] on span "metric order_value_uk" at bounding box center [184, 183] width 48 height 4
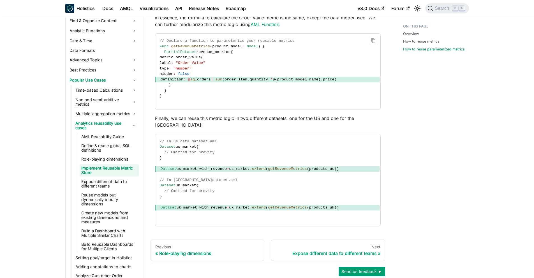
scroll to position [552, 0]
drag, startPoint x: 174, startPoint y: 117, endPoint x: 265, endPoint y: 110, distance: 90.8
click at [94, 194] on link "Reuse models but dynamically modify dimensions" at bounding box center [109, 199] width 59 height 17
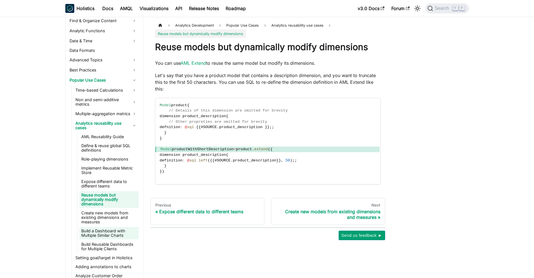
scroll to position [245, 0]
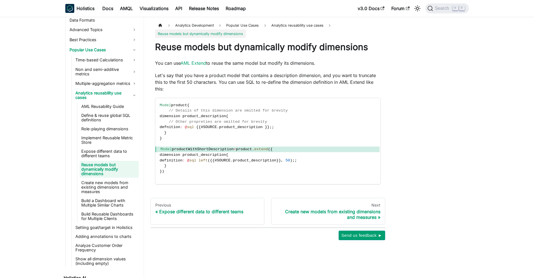
drag, startPoint x: 157, startPoint y: 61, endPoint x: 331, endPoint y: 66, distance: 174.6
click at [331, 66] on p "You can use AML Extend to reuse the same model but modify its dimensions." at bounding box center [268, 63] width 226 height 7
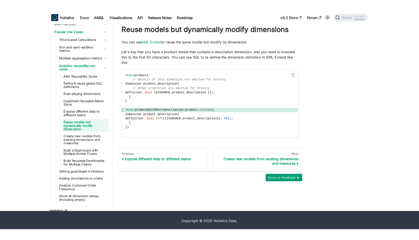
scroll to position [0, 0]
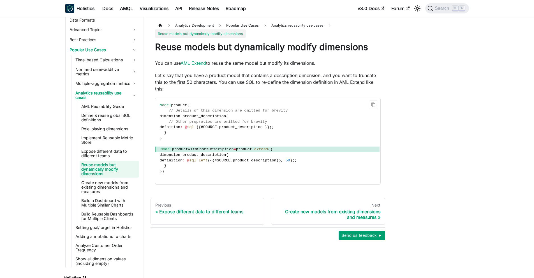
drag, startPoint x: 175, startPoint y: 149, endPoint x: 236, endPoint y: 150, distance: 61.9
click at [233, 150] on span "productWithShortDescription" at bounding box center [203, 149] width 62 height 4
click at [241, 150] on span "Model productWithShortDescription = product . extend ( {" at bounding box center [267, 150] width 224 height 6
drag, startPoint x: 255, startPoint y: 148, endPoint x: 294, endPoint y: 152, distance: 39.1
click at [294, 152] on span "Model productWithShortDescription = product . extend ( {" at bounding box center [267, 150] width 224 height 6
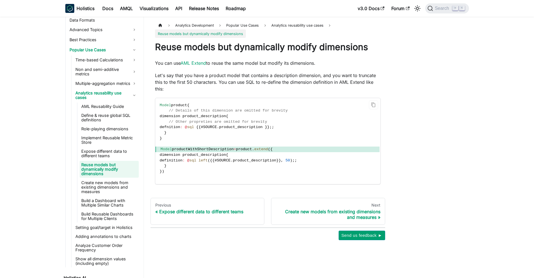
click at [185, 155] on span "dimension product_description" at bounding box center [193, 155] width 66 height 4
click at [217, 161] on span "#" at bounding box center [215, 160] width 2 height 4
